Goal: Information Seeking & Learning: Learn about a topic

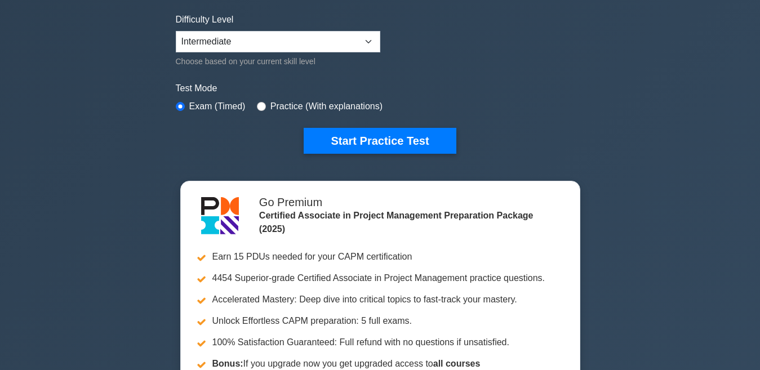
scroll to position [293, 0]
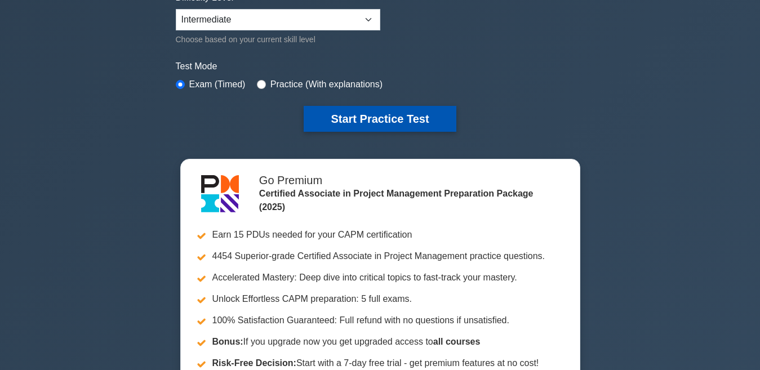
click at [381, 114] on button "Start Practice Test" at bounding box center [380, 119] width 152 height 26
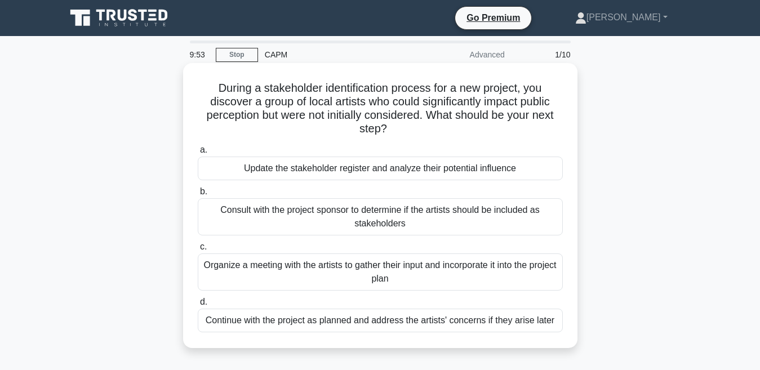
click at [388, 167] on div "Update the stakeholder register and analyze their potential influence" at bounding box center [380, 169] width 365 height 24
click at [198, 154] on input "a. Update the stakeholder register and analyze their potential influence" at bounding box center [198, 149] width 0 height 7
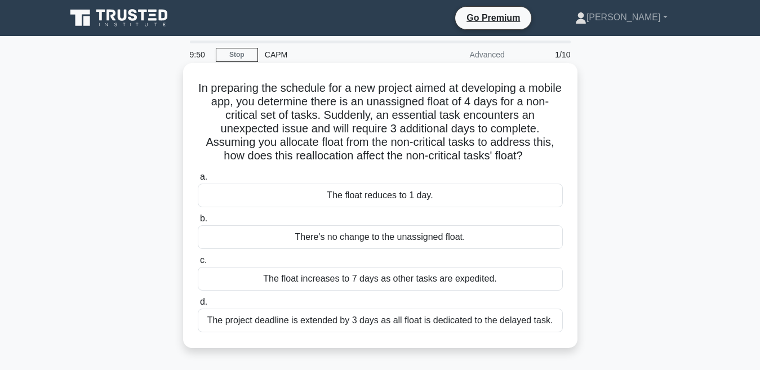
click at [380, 196] on div "The float reduces to 1 day." at bounding box center [380, 196] width 365 height 24
click at [198, 181] on input "a. The float reduces to 1 day." at bounding box center [198, 177] width 0 height 7
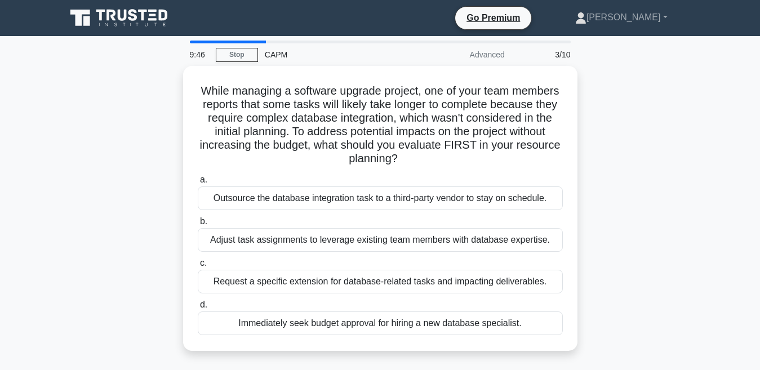
click at [380, 196] on div "Outsource the database integration task to a third-party vendor to stay on sche…" at bounding box center [380, 198] width 365 height 24
click at [198, 184] on input "a. Outsource the database integration task to a third-party vendor to stay on s…" at bounding box center [198, 179] width 0 height 7
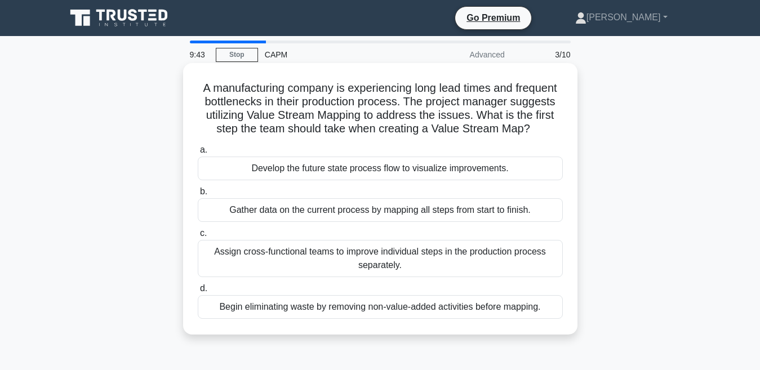
click at [383, 164] on div "Develop the future state process flow to visualize improvements." at bounding box center [380, 169] width 365 height 24
click at [198, 154] on input "a. Develop the future state process flow to visualize improvements." at bounding box center [198, 149] width 0 height 7
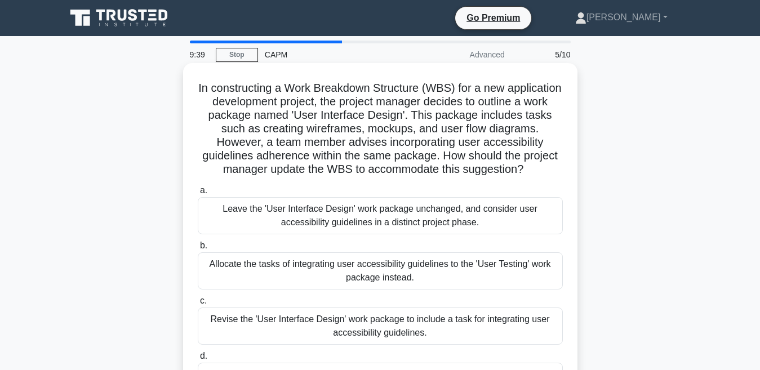
click at [387, 290] on div "Allocate the tasks of integrating user accessibility guidelines to the 'User Te…" at bounding box center [380, 270] width 365 height 37
click at [198, 250] on input "b. Allocate the tasks of integrating user accessibility guidelines to the 'User…" at bounding box center [198, 245] width 0 height 7
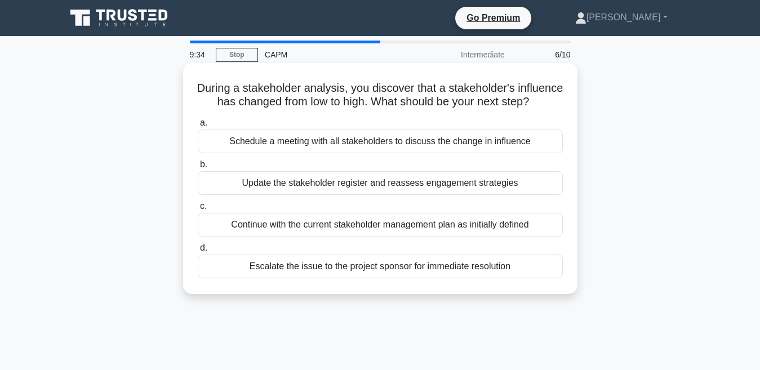
click at [391, 236] on div "Continue with the current stakeholder management plan as initially defined" at bounding box center [380, 225] width 365 height 24
click at [198, 210] on input "c. Continue with the current stakeholder management plan as initially defined" at bounding box center [198, 206] width 0 height 7
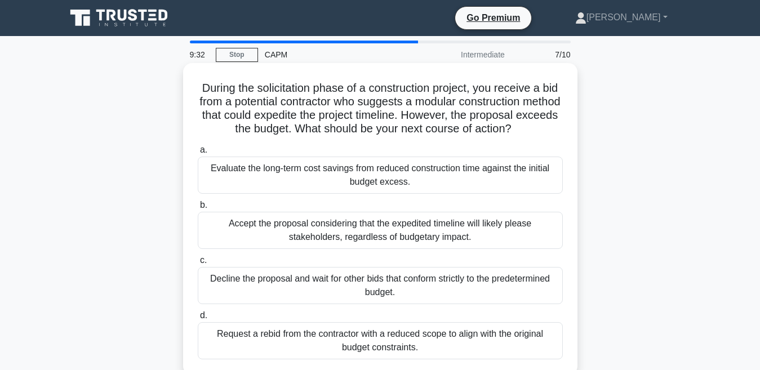
click at [392, 230] on div "Accept the proposal considering that the expedited timeline will likely please …" at bounding box center [380, 230] width 365 height 37
click at [198, 209] on input "b. Accept the proposal considering that the expedited timeline will likely plea…" at bounding box center [198, 205] width 0 height 7
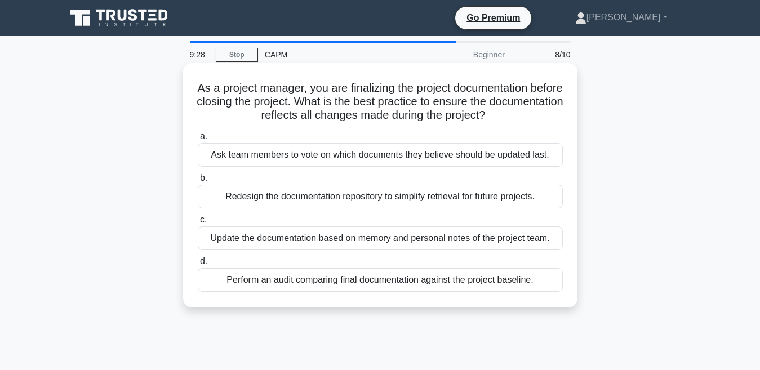
click at [397, 237] on div "Update the documentation based on memory and personal notes of the project team." at bounding box center [380, 238] width 365 height 24
click at [198, 224] on input "c. Update the documentation based on memory and personal notes of the project t…" at bounding box center [198, 219] width 0 height 7
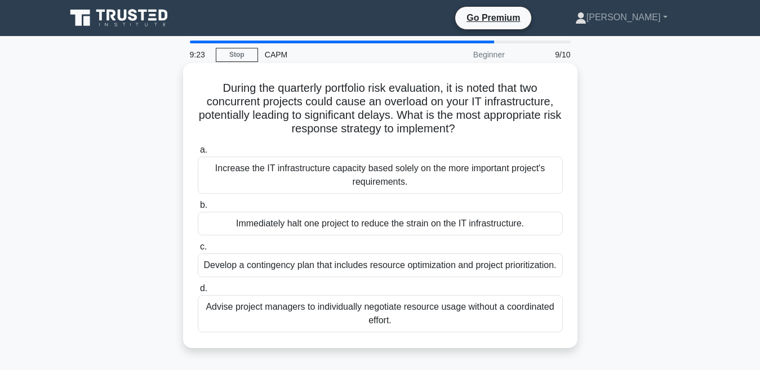
click at [391, 268] on div "Develop a contingency plan that includes resource optimization and project prio…" at bounding box center [380, 266] width 365 height 24
click at [198, 251] on input "c. Develop a contingency plan that includes resource optimization and project p…" at bounding box center [198, 246] width 0 height 7
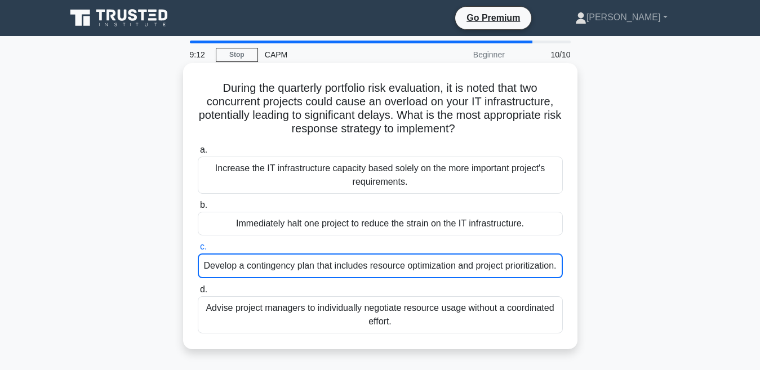
click at [389, 331] on div "Advise project managers to individually negotiate resource usage without a coor…" at bounding box center [380, 314] width 365 height 37
click at [198, 294] on input "d. Advise project managers to individually negotiate resource usage without a c…" at bounding box center [198, 289] width 0 height 7
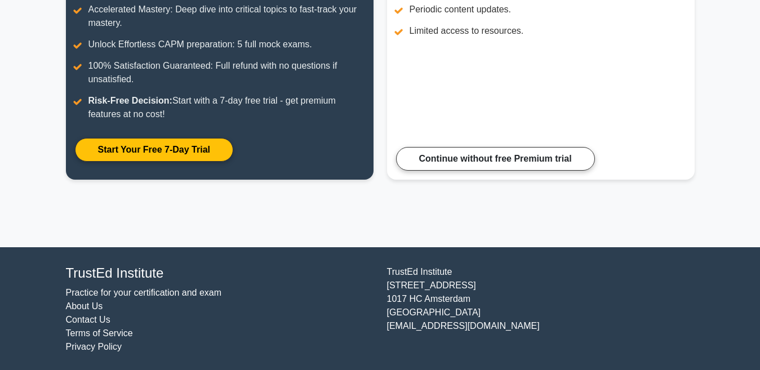
scroll to position [233, 0]
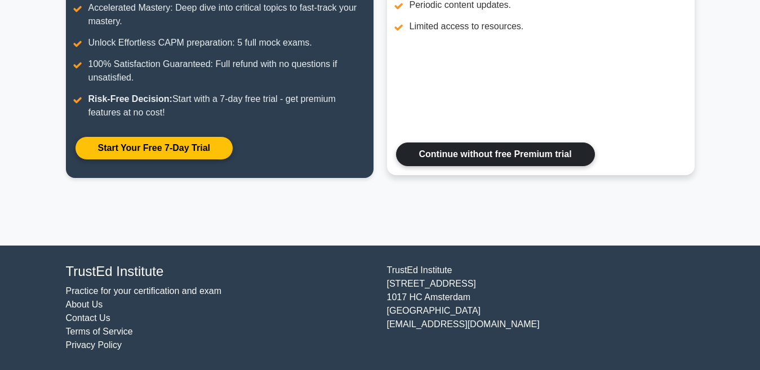
click at [531, 153] on link "Continue without free Premium trial" at bounding box center [495, 155] width 199 height 24
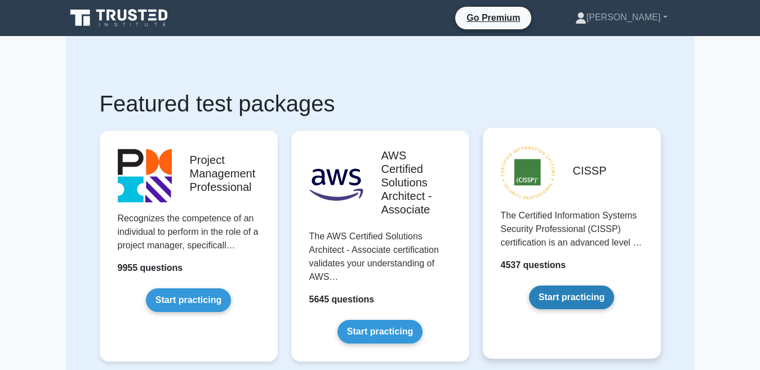
click at [568, 292] on link "Start practicing" at bounding box center [571, 298] width 85 height 24
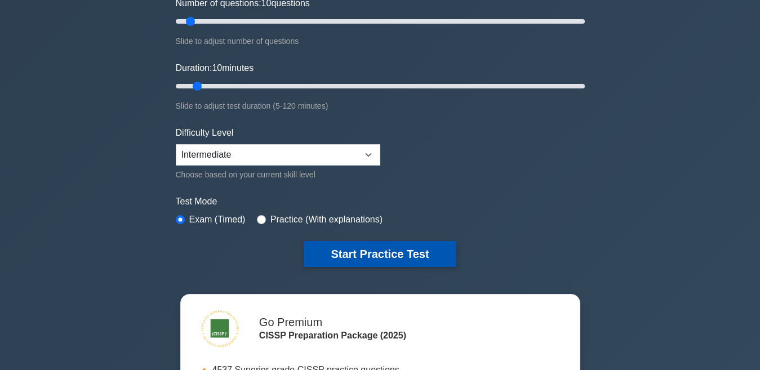
click at [383, 247] on button "Start Practice Test" at bounding box center [380, 254] width 152 height 26
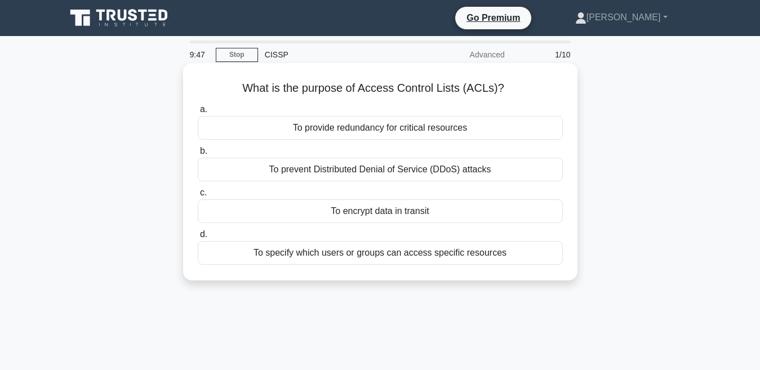
click at [367, 128] on div "To provide redundancy for critical resources" at bounding box center [380, 128] width 365 height 24
click at [198, 113] on input "a. To provide redundancy for critical resources" at bounding box center [198, 109] width 0 height 7
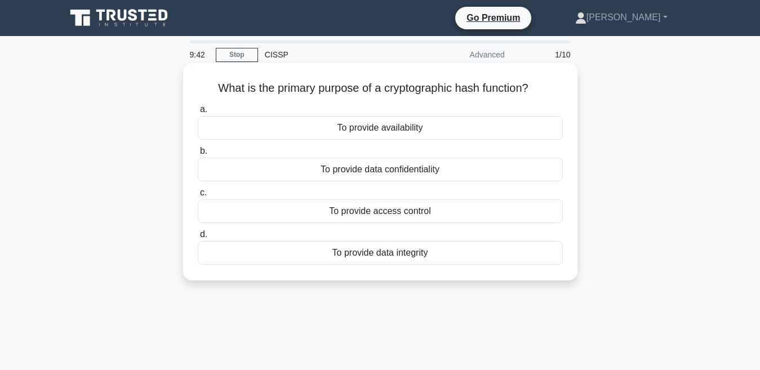
click at [368, 171] on div "To provide data confidentiality" at bounding box center [380, 170] width 365 height 24
click at [198, 155] on input "b. To provide data confidentiality" at bounding box center [198, 151] width 0 height 7
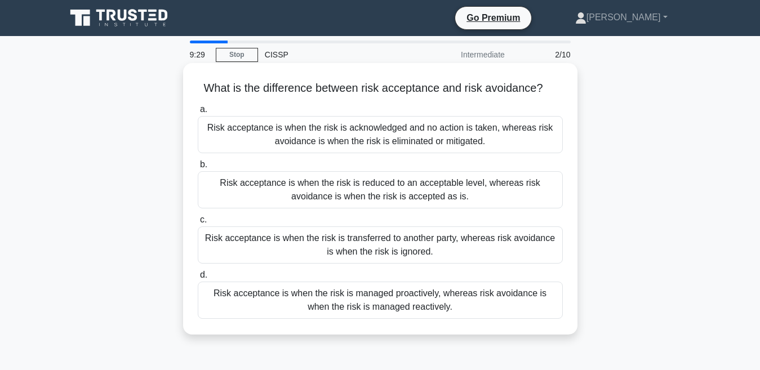
click at [364, 144] on div "Risk acceptance is when the risk is acknowledged and no action is taken, wherea…" at bounding box center [380, 134] width 365 height 37
click at [198, 113] on input "a. Risk acceptance is when the risk is acknowledged and no action is taken, whe…" at bounding box center [198, 109] width 0 height 7
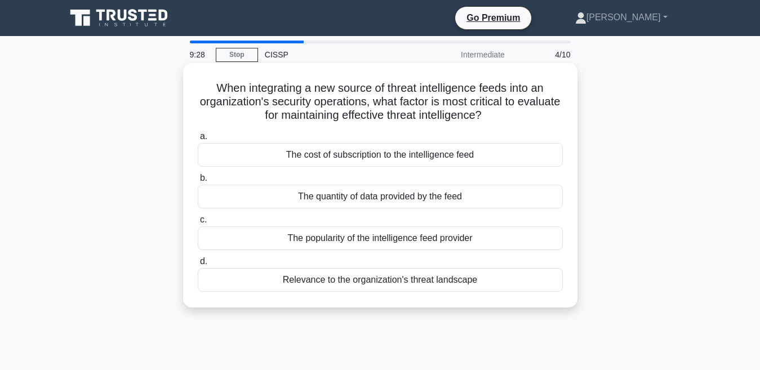
click at [364, 159] on div "The cost of subscription to the intelligence feed" at bounding box center [380, 155] width 365 height 24
click at [198, 140] on input "a. The cost of subscription to the intelligence feed" at bounding box center [198, 136] width 0 height 7
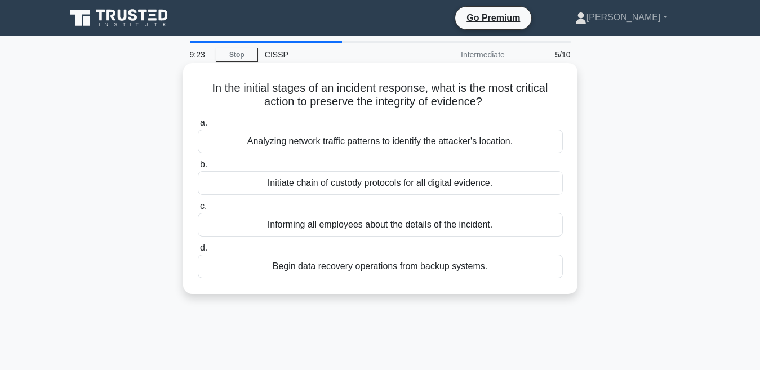
click at [359, 188] on div "Initiate chain of custody protocols for all digital evidence." at bounding box center [380, 183] width 365 height 24
click at [198, 168] on input "b. Initiate chain of custody protocols for all digital evidence." at bounding box center [198, 164] width 0 height 7
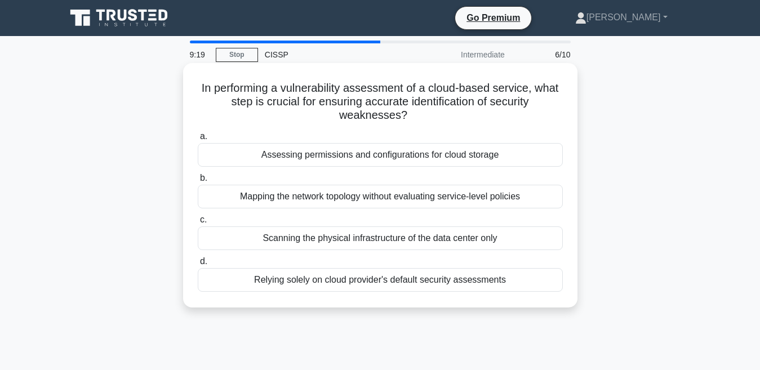
click at [358, 235] on div "Scanning the physical infrastructure of the data center only" at bounding box center [380, 238] width 365 height 24
click at [198, 224] on input "c. Scanning the physical infrastructure of the data center only" at bounding box center [198, 219] width 0 height 7
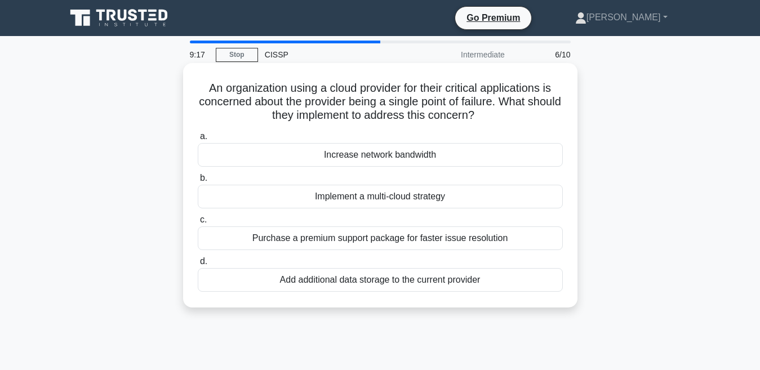
click at [362, 158] on div "Increase network bandwidth" at bounding box center [380, 155] width 365 height 24
click at [198, 140] on input "a. Increase network bandwidth" at bounding box center [198, 136] width 0 height 7
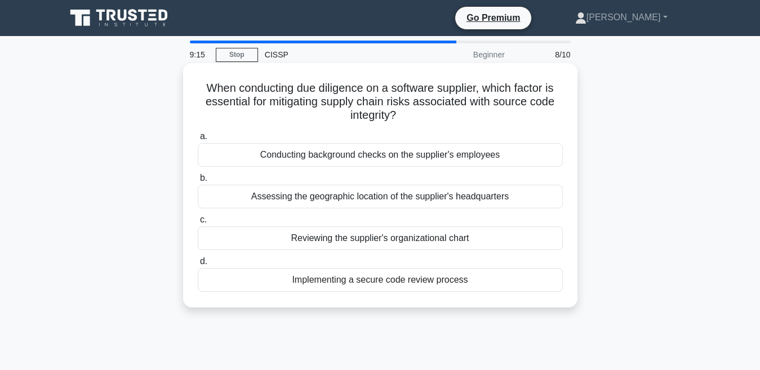
click at [363, 156] on div "Conducting background checks on the supplier's employees" at bounding box center [380, 155] width 365 height 24
click at [198, 140] on input "a. Conducting background checks on the supplier's employees" at bounding box center [198, 136] width 0 height 7
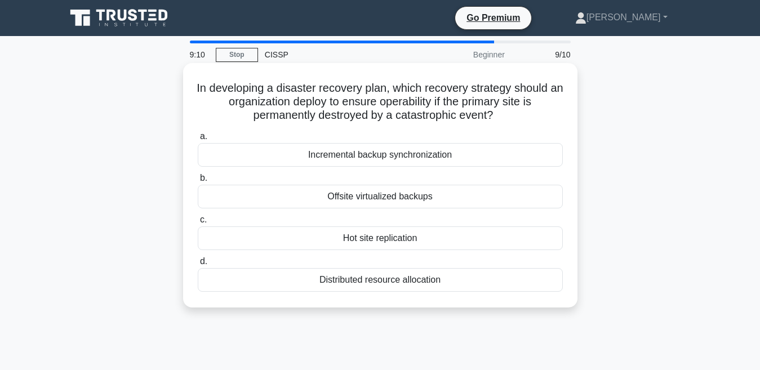
click at [361, 193] on div "Offsite virtualized backups" at bounding box center [380, 197] width 365 height 24
click at [198, 182] on input "b. Offsite virtualized backups" at bounding box center [198, 178] width 0 height 7
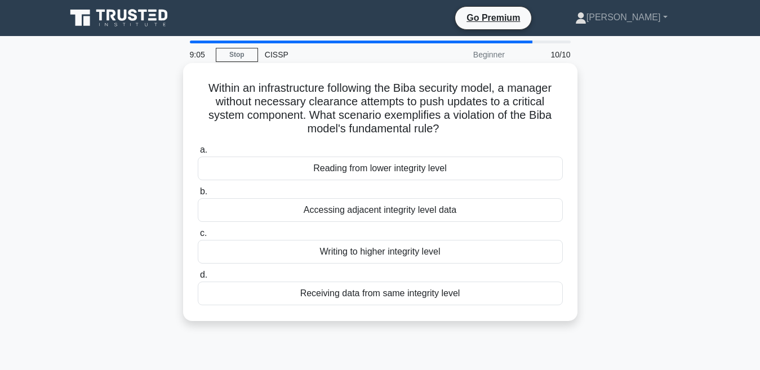
click at [364, 210] on div "Accessing adjacent integrity level data" at bounding box center [380, 210] width 365 height 24
click at [198, 195] on input "b. Accessing adjacent integrity level data" at bounding box center [198, 191] width 0 height 7
